Goal: Information Seeking & Learning: Learn about a topic

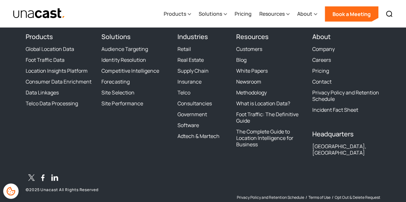
scroll to position [2046, 0]
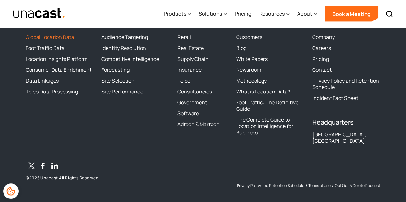
click at [53, 38] on link "Global Location Data" at bounding box center [50, 37] width 48 height 6
click at [55, 48] on link "Foot Traffic Data" at bounding box center [45, 48] width 39 height 6
click at [56, 60] on link "Location Insights Platform" at bounding box center [57, 59] width 62 height 6
click at [56, 67] on link "Consumer Data Enrichment" at bounding box center [59, 70] width 66 height 6
click at [53, 78] on link "Data Linkages" at bounding box center [42, 81] width 33 height 6
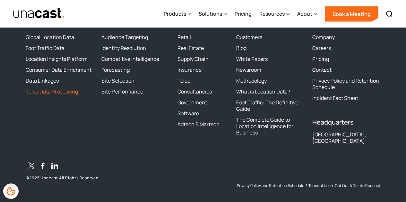
click at [57, 91] on link "Telco Data Processing" at bounding box center [52, 92] width 52 height 6
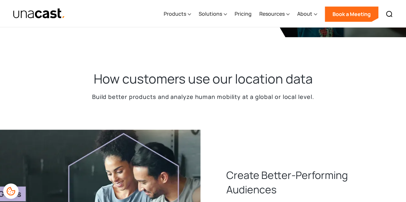
scroll to position [192, 0]
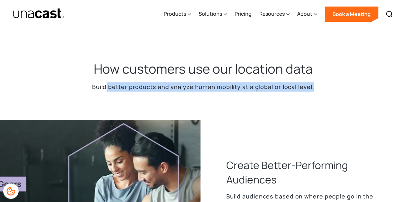
drag, startPoint x: 108, startPoint y: 88, endPoint x: 312, endPoint y: 90, distance: 204.0
click at [312, 90] on p "Build better products and analyze human mobility at a global or local level." at bounding box center [203, 86] width 222 height 9
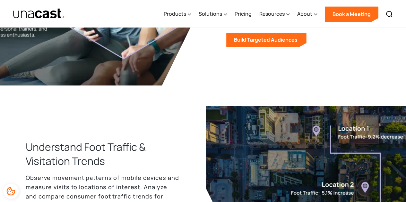
scroll to position [385, 0]
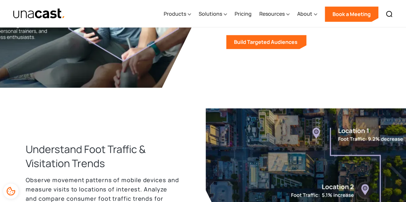
drag, startPoint x: 12, startPoint y: 13, endPoint x: 65, endPoint y: 12, distance: 53.6
click at [65, 12] on div "Products Location Intelligence Global Location Data Foot Traffic Data Location …" at bounding box center [203, 13] width 406 height 27
